Goal: Transaction & Acquisition: Download file/media

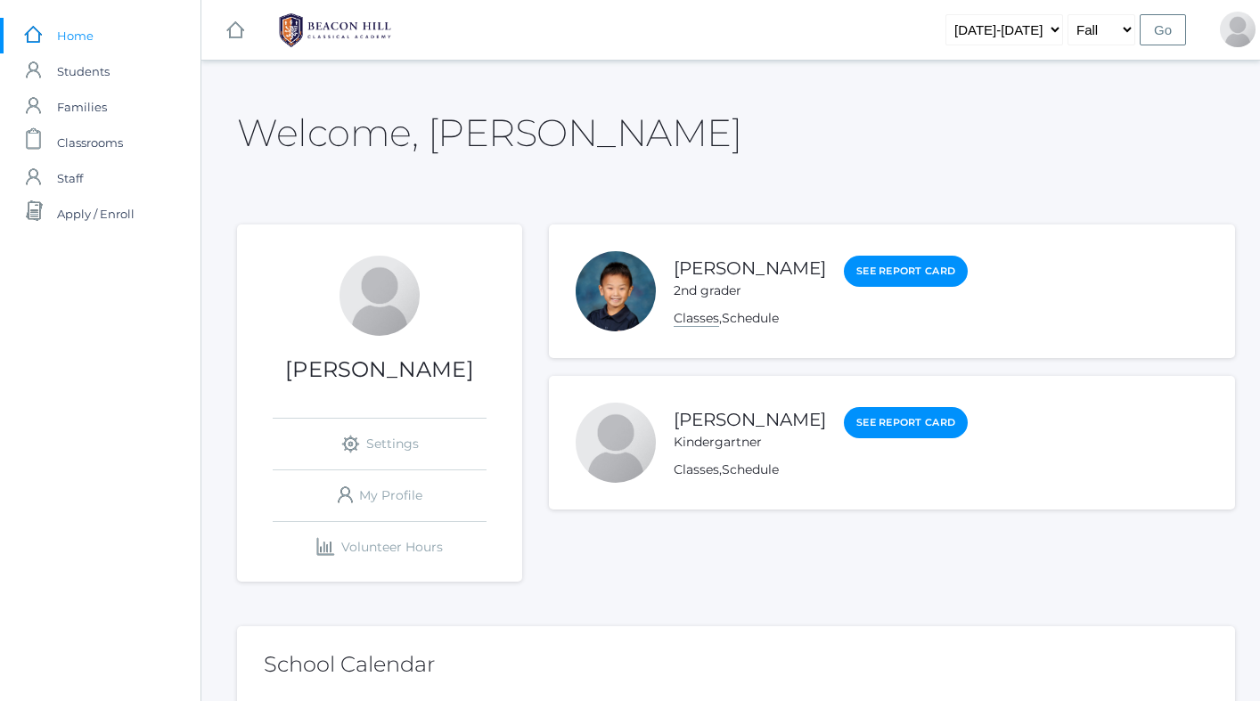
click at [689, 317] on link "Classes" at bounding box center [696, 318] width 45 height 17
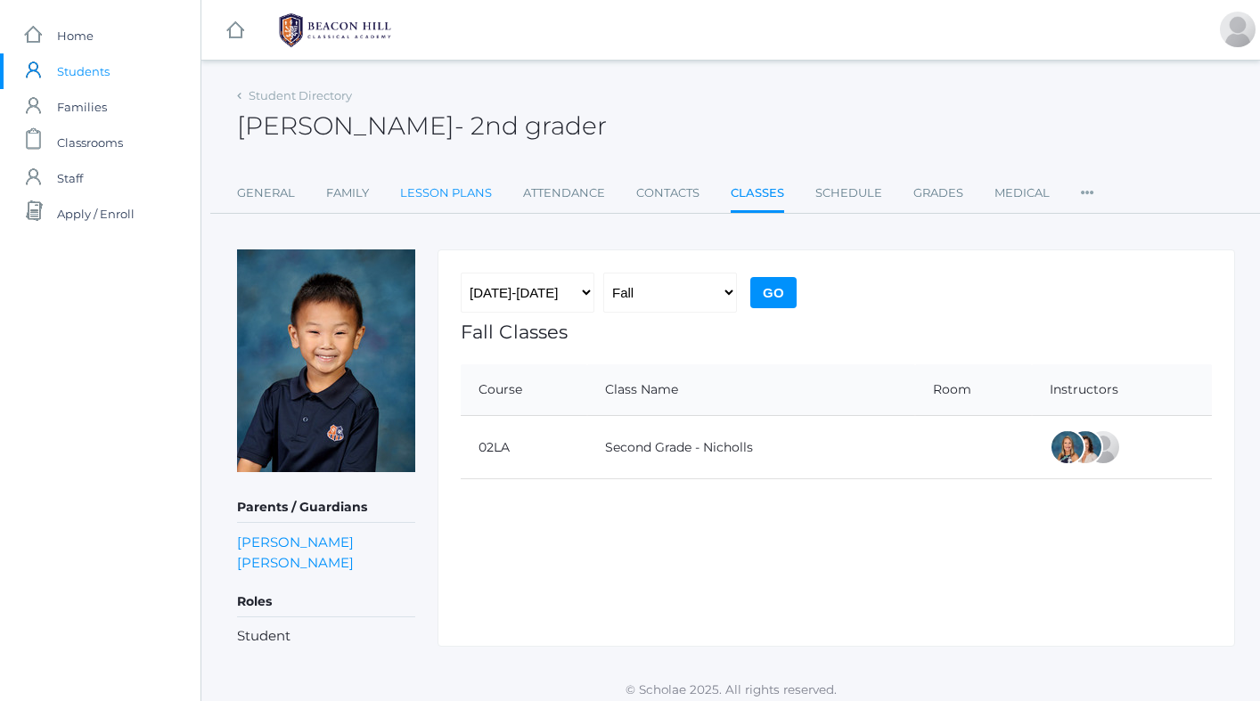
click at [468, 195] on link "Lesson Plans" at bounding box center [446, 194] width 92 height 36
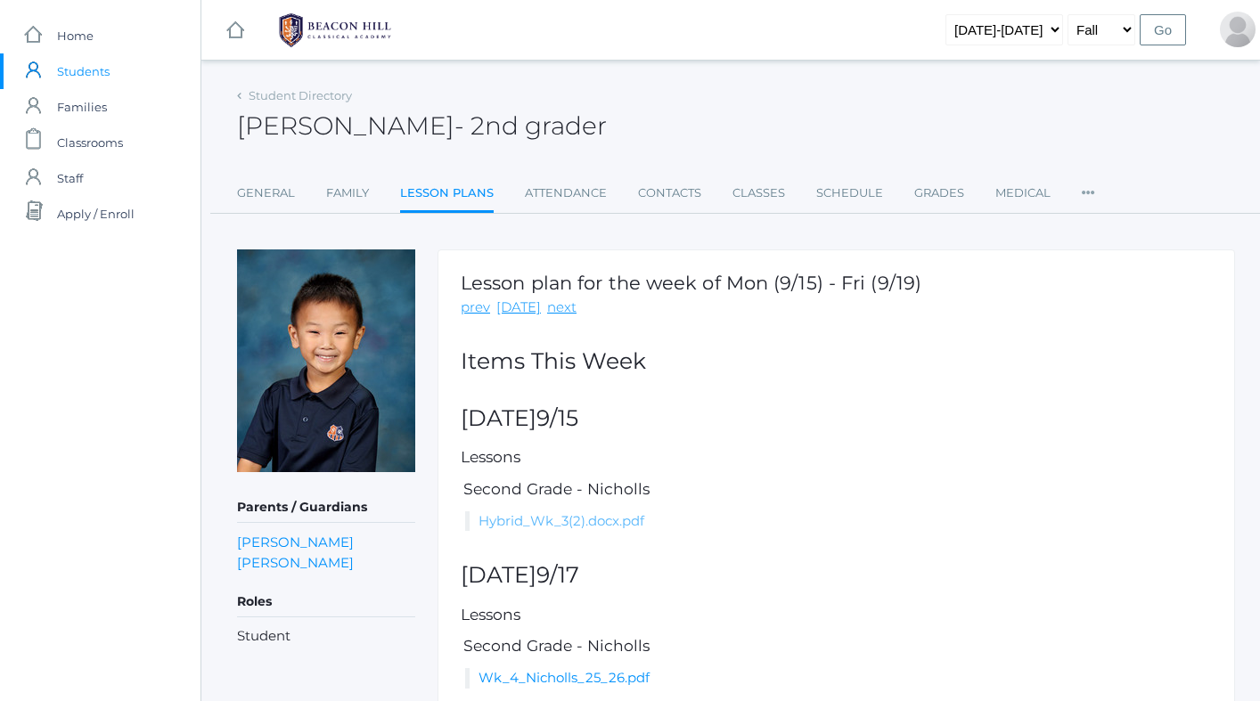
click at [601, 517] on link "Hybrid_Wk_3(2).docx.pdf" at bounding box center [561, 520] width 166 height 17
click at [121, 33] on link "icons/ui/navigation/home Created with Sketch. Home" at bounding box center [100, 36] width 200 height 36
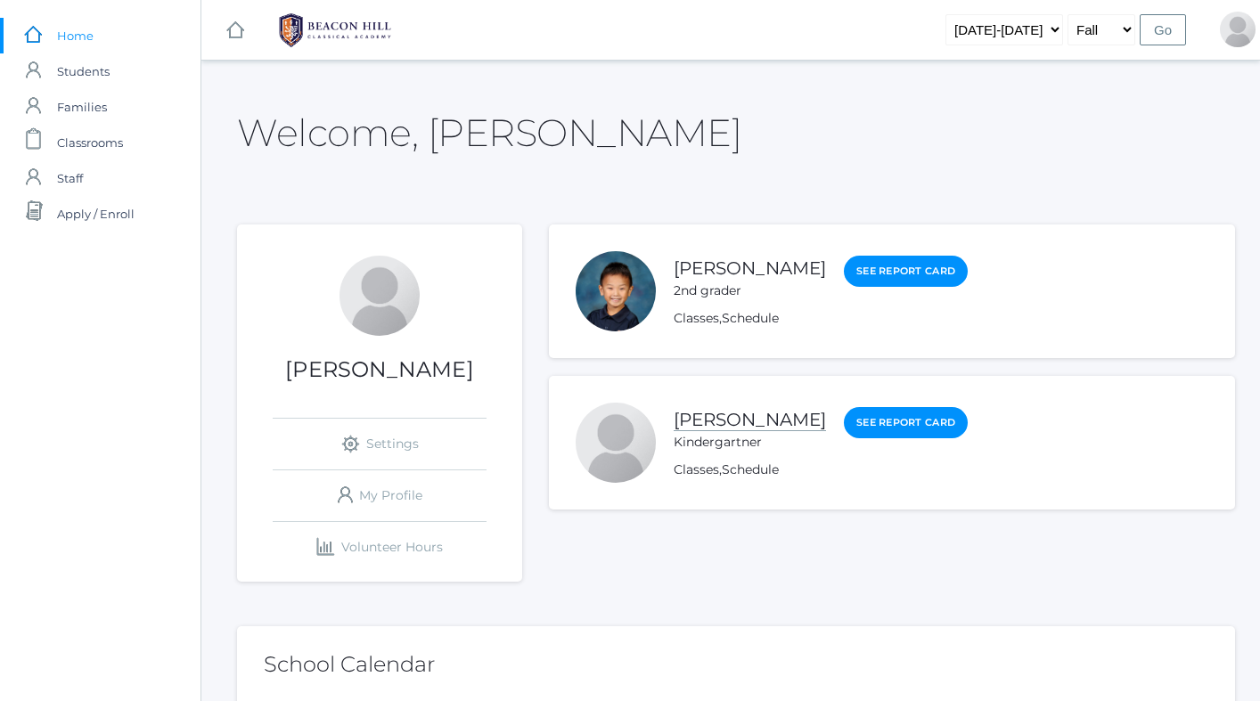
click at [744, 426] on link "[PERSON_NAME]" at bounding box center [750, 420] width 152 height 22
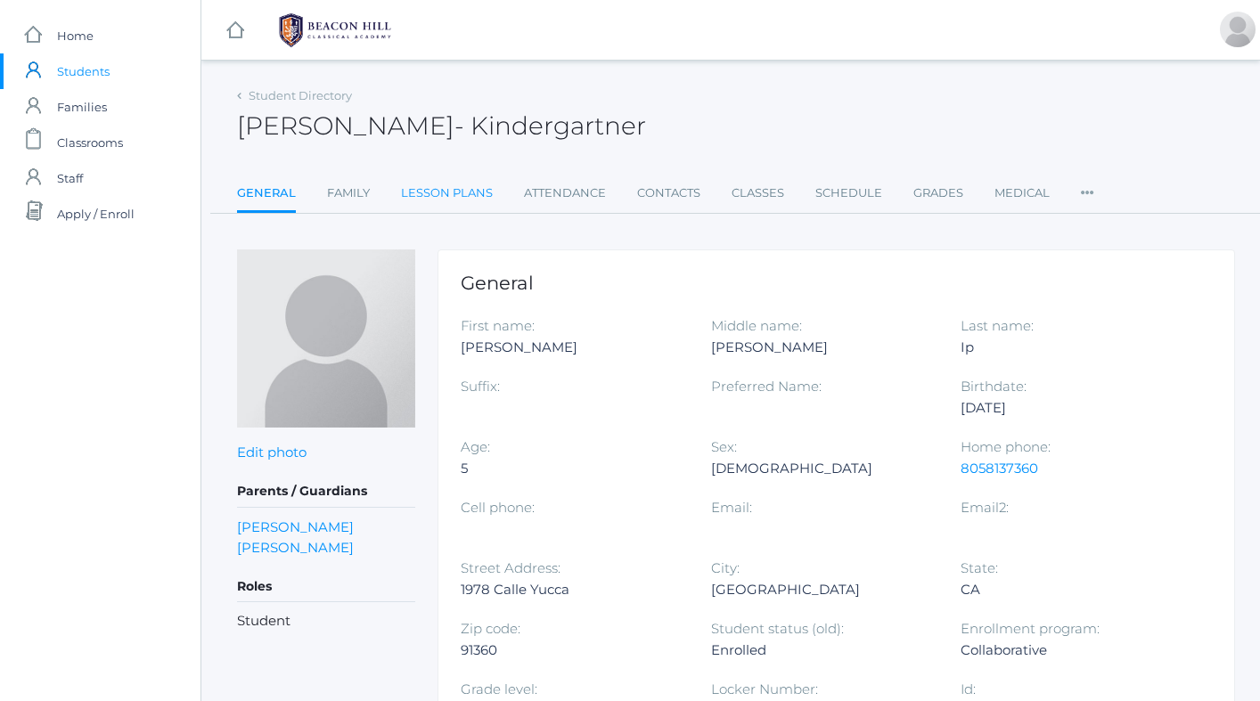
click at [437, 200] on link "Lesson Plans" at bounding box center [447, 194] width 92 height 36
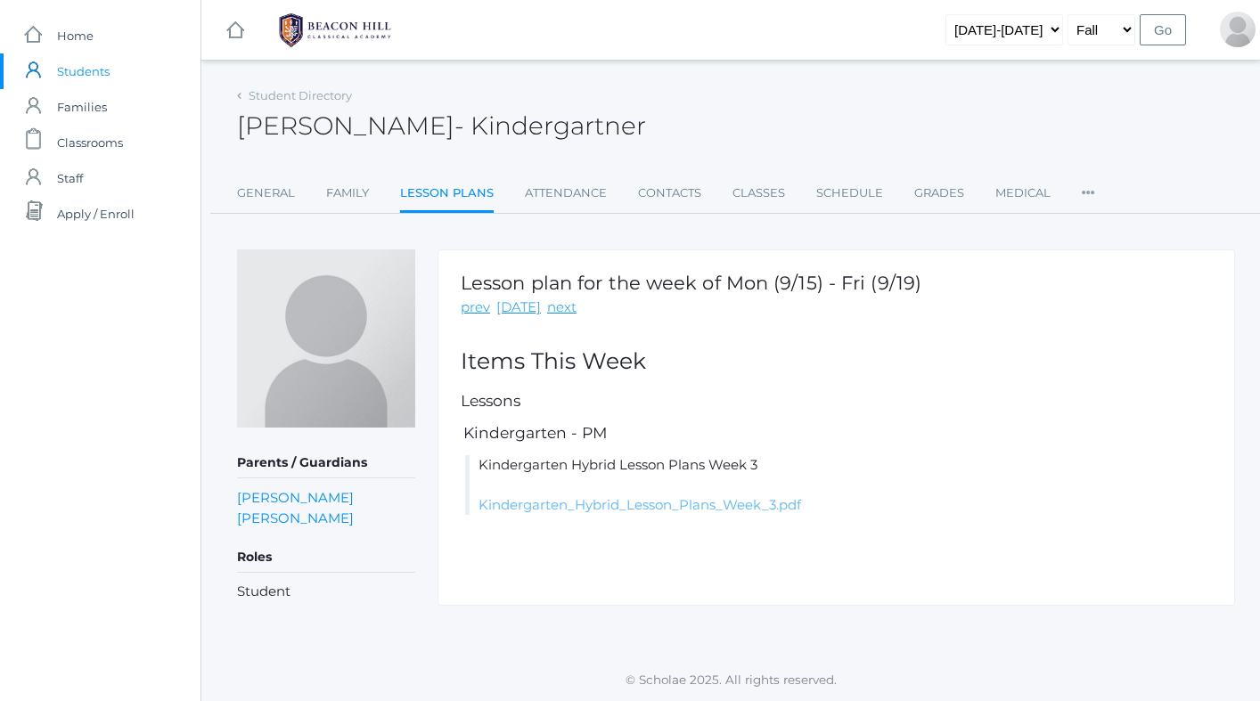
click at [537, 505] on link "Kindergarten_Hybrid_Lesson_Plans_Week_3.pdf" at bounding box center [639, 504] width 323 height 17
